Goal: Entertainment & Leisure: Consume media (video, audio)

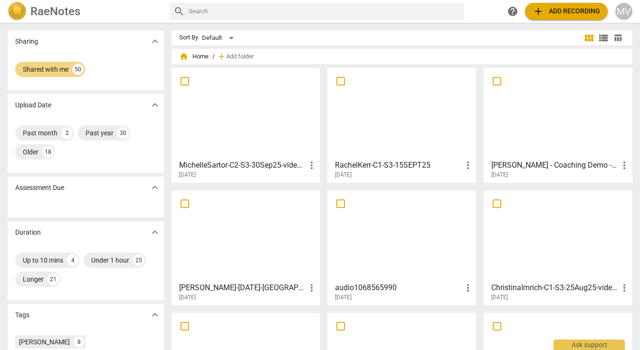
click at [237, 118] on div at bounding box center [246, 113] width 142 height 84
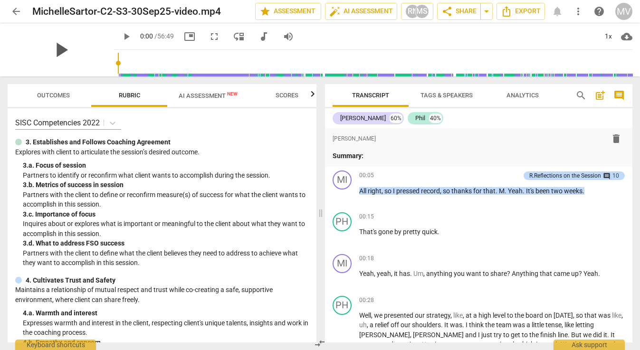
click at [48, 47] on span "play_arrow" at bounding box center [60, 50] width 25 height 25
click at [209, 37] on span "fullscreen" at bounding box center [214, 36] width 11 height 11
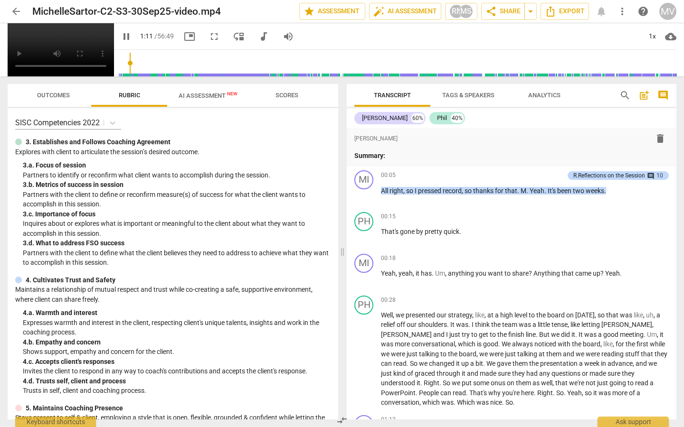
scroll to position [300, 0]
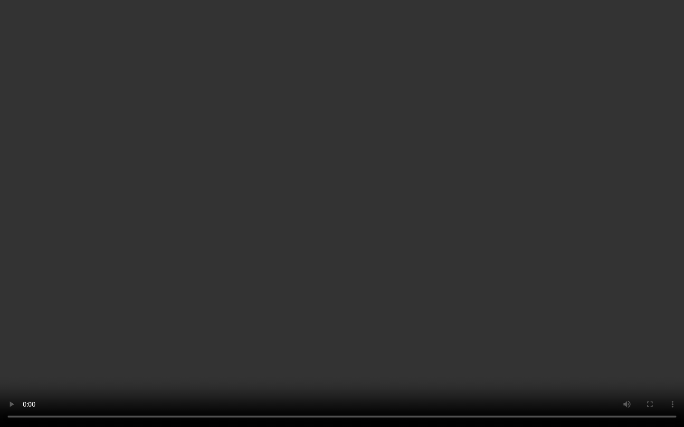
click at [518, 0] on video at bounding box center [342, 213] width 684 height 427
click at [338, 350] on video at bounding box center [342, 213] width 684 height 427
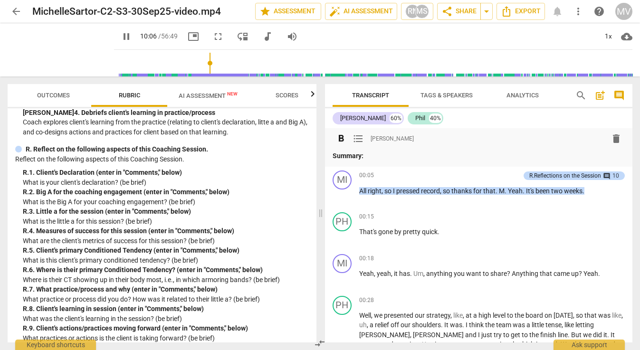
scroll to position [0, 0]
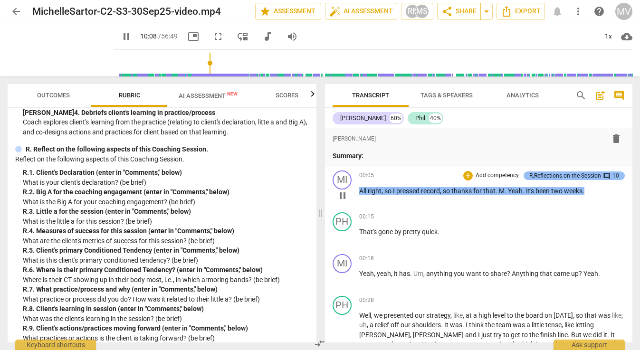
click at [570, 175] on div "R.Reflections on the Session" at bounding box center [565, 175] width 72 height 9
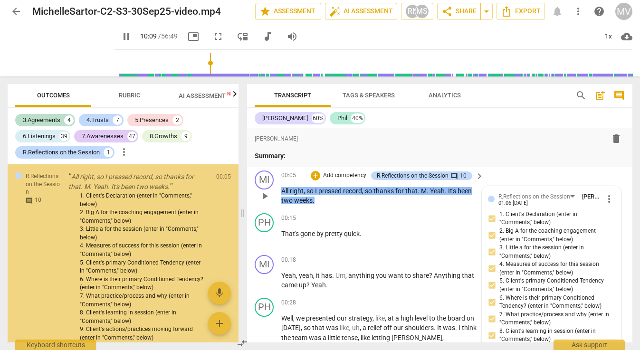
click at [558, 175] on div "MI play_arrow pause 00:05 + Add competency R.Reflections on the Session comment…" at bounding box center [439, 188] width 385 height 43
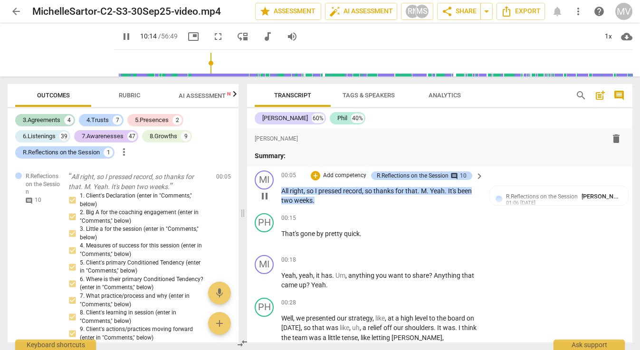
click at [609, 172] on div "MI play_arrow pause 00:05 + Add competency R.Reflections on the Session comment…" at bounding box center [439, 188] width 385 height 43
click at [609, 172] on div "format_bold format_list_bulleted [PERSON_NAME] delete Summary: MI play_arrow pa…" at bounding box center [439, 235] width 385 height 214
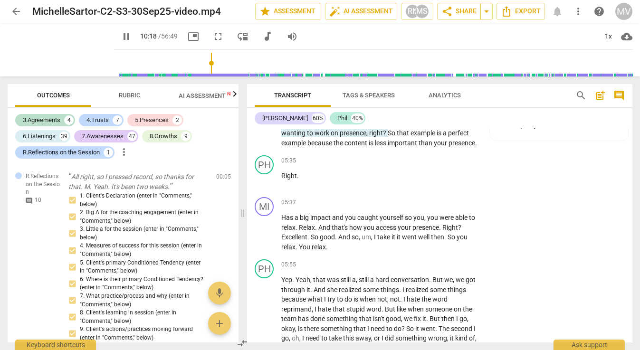
click at [615, 198] on div "format_bold format_list_bulleted [PERSON_NAME] delete Summary: MI play_arrow pa…" at bounding box center [439, 235] width 385 height 214
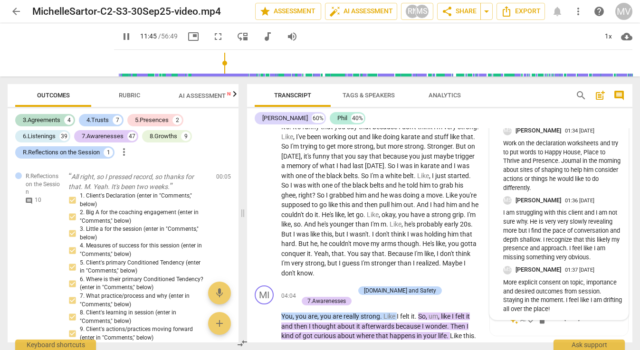
scroll to position [798, 0]
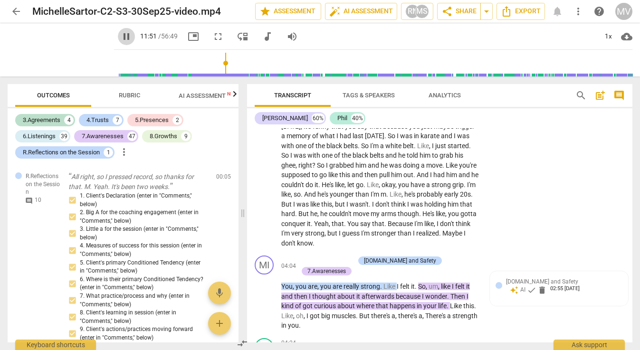
click at [121, 38] on span "pause" at bounding box center [126, 36] width 11 height 11
click at [575, 4] on button "more_vert" at bounding box center [577, 11] width 17 height 17
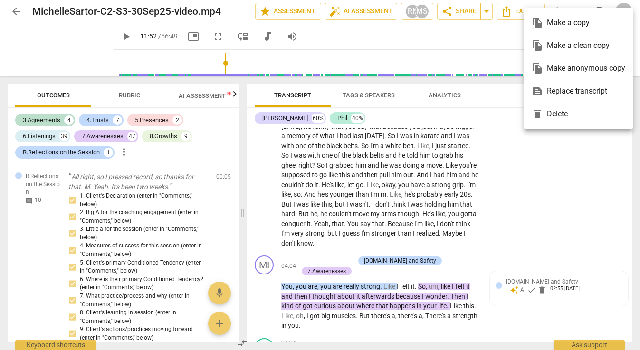
click at [576, 24] on div "file_copy Make a copy" at bounding box center [578, 22] width 94 height 23
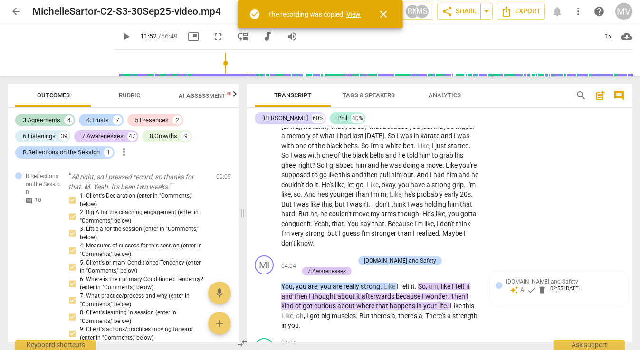
click at [353, 14] on link "View" at bounding box center [353, 14] width 14 height 8
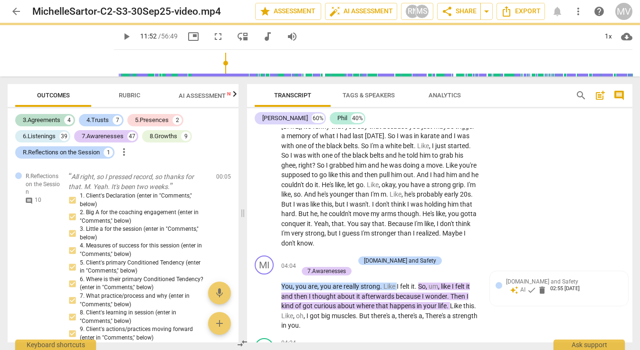
type input "712"
